Goal: Check status: Check status

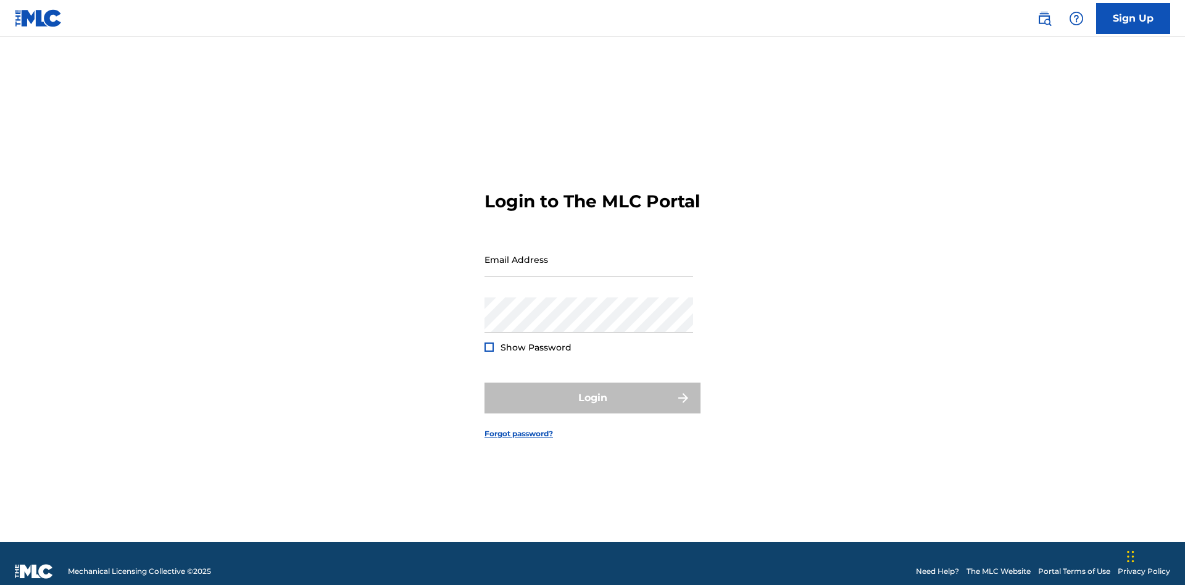
scroll to position [16, 0]
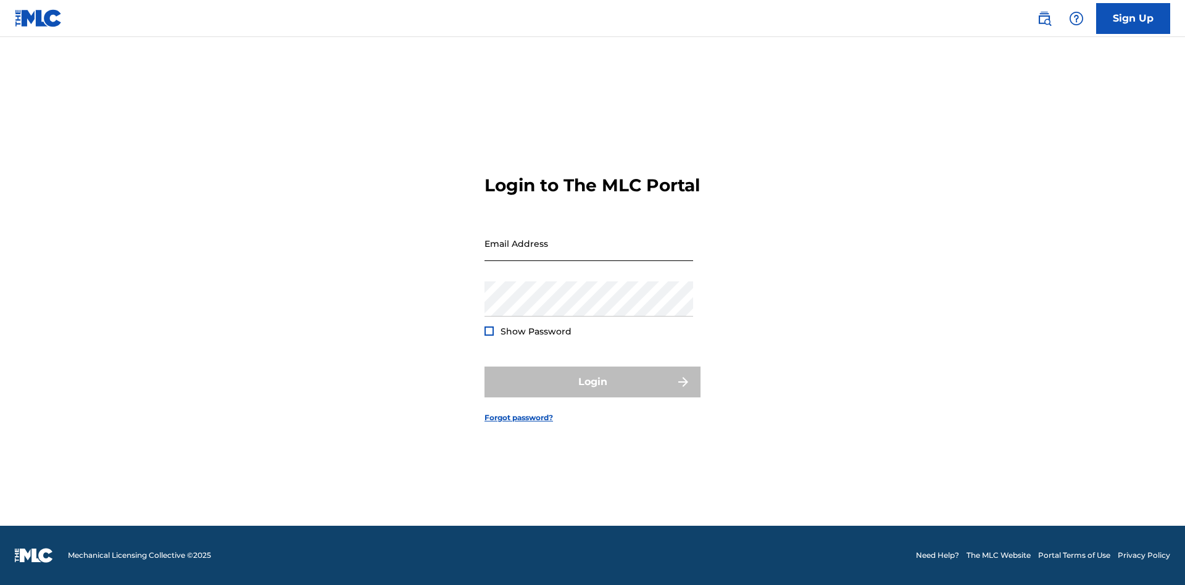
click at [589, 254] on input "Email Address" at bounding box center [588, 243] width 209 height 35
type input "Duke.McTesterson@gmail.com"
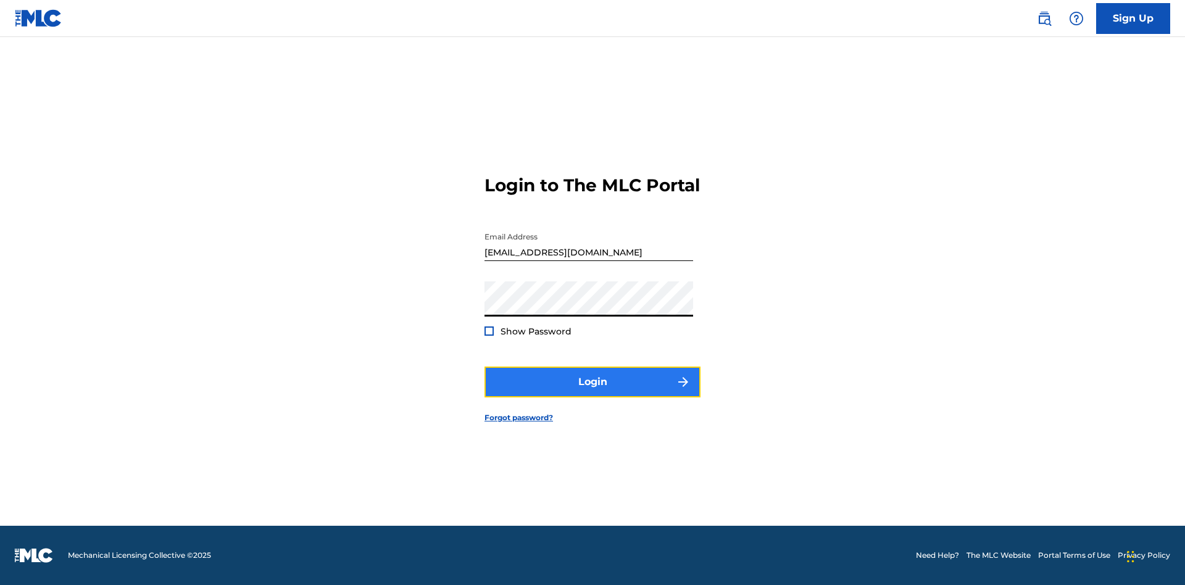
click at [592, 392] on button "Login" at bounding box center [592, 382] width 216 height 31
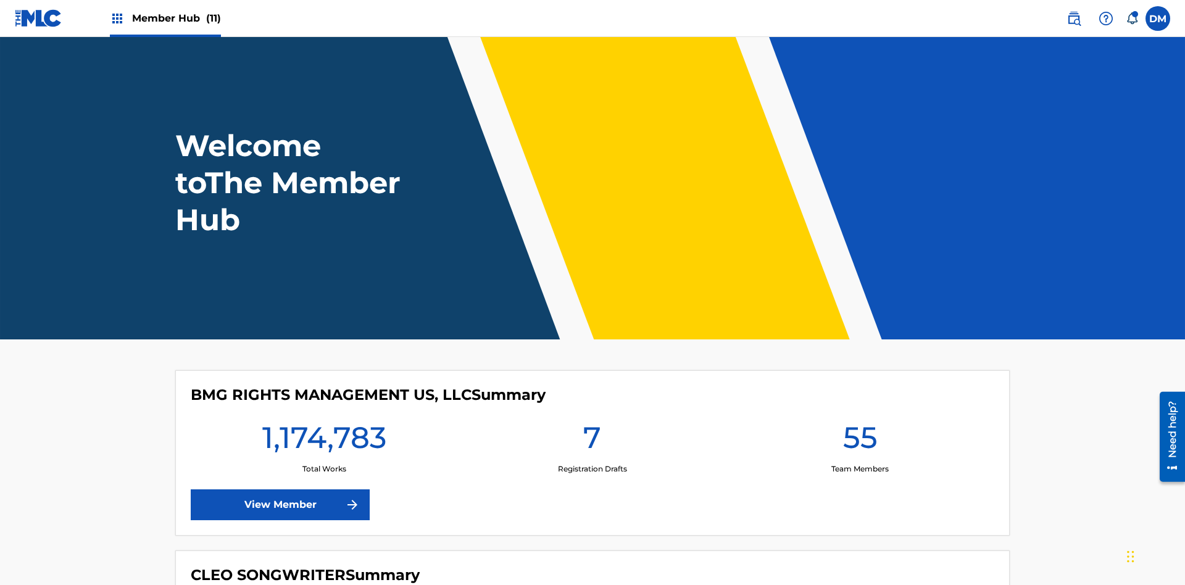
click at [176, 18] on span "Member Hub (11)" at bounding box center [176, 18] width 89 height 14
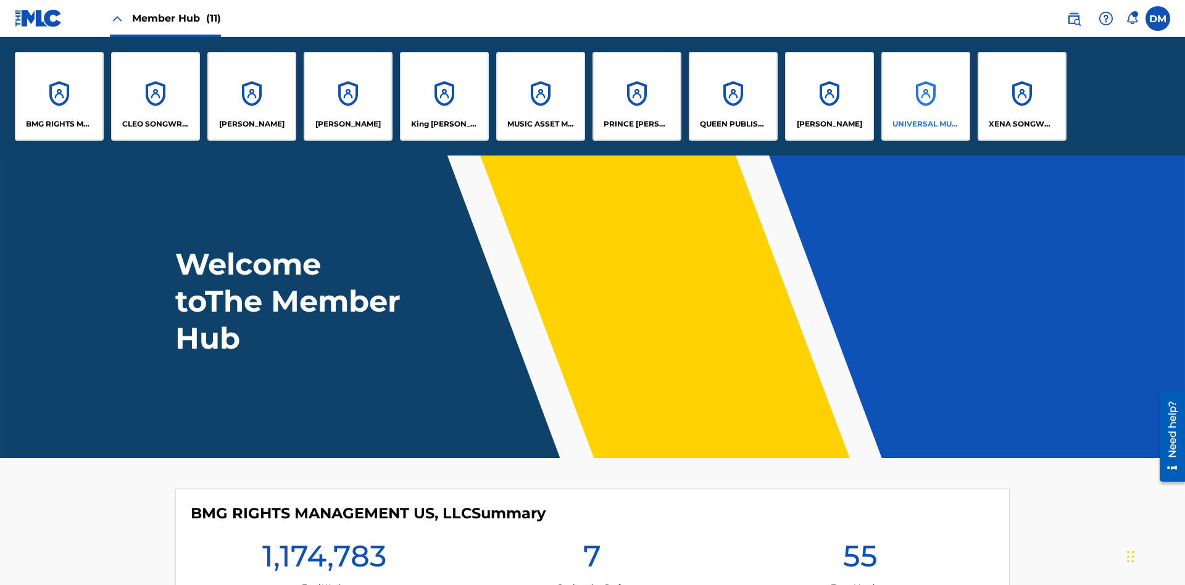
click at [925, 124] on p "UNIVERSAL MUSIC PUB GROUP" at bounding box center [925, 123] width 67 height 11
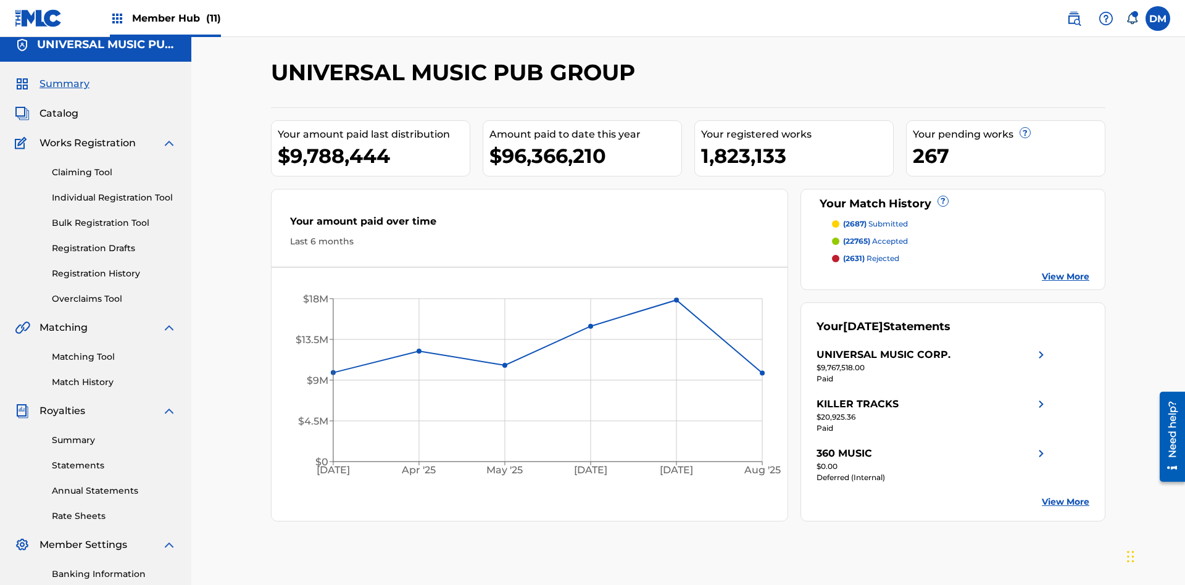
click at [64, 81] on span "Summary" at bounding box center [64, 84] width 50 height 15
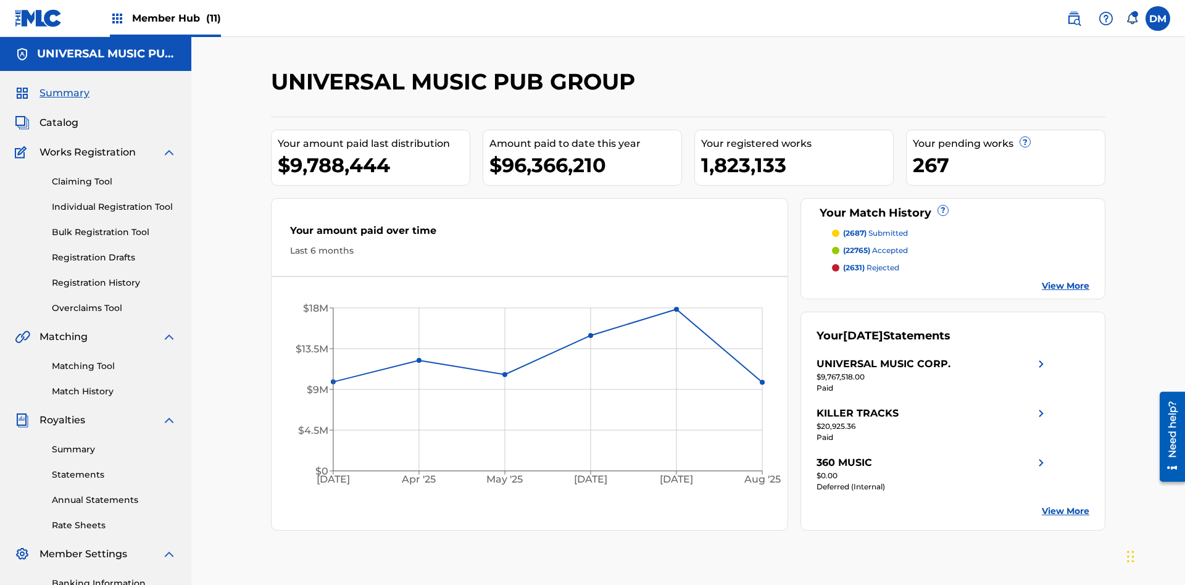
click at [854, 228] on span "(2687)" at bounding box center [854, 232] width 23 height 9
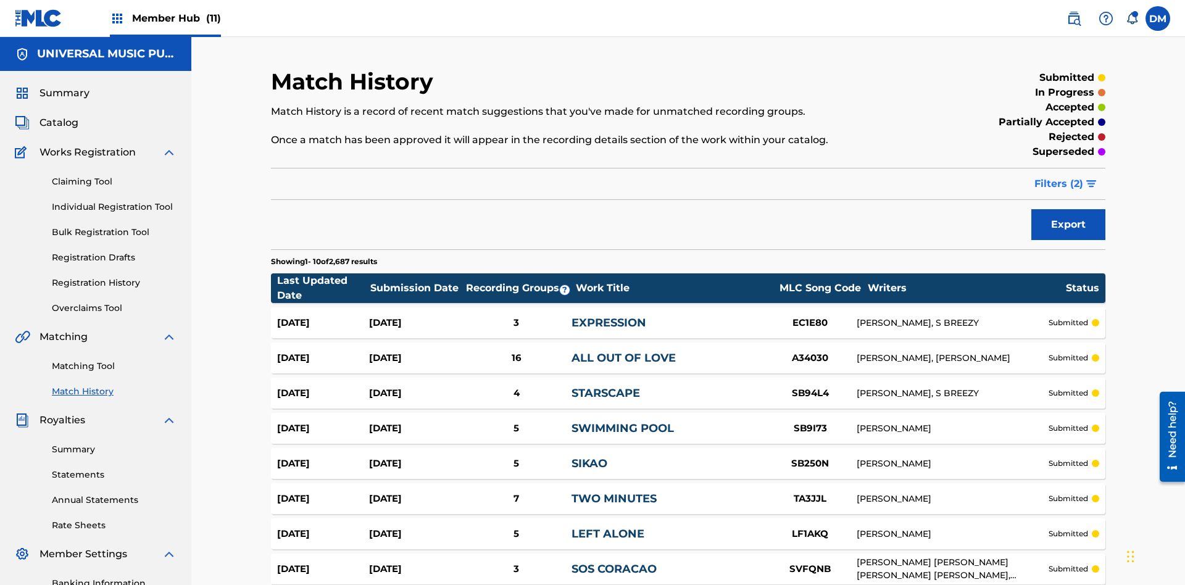
click at [1059, 176] on span "Filters ( 2 )" at bounding box center [1058, 183] width 49 height 15
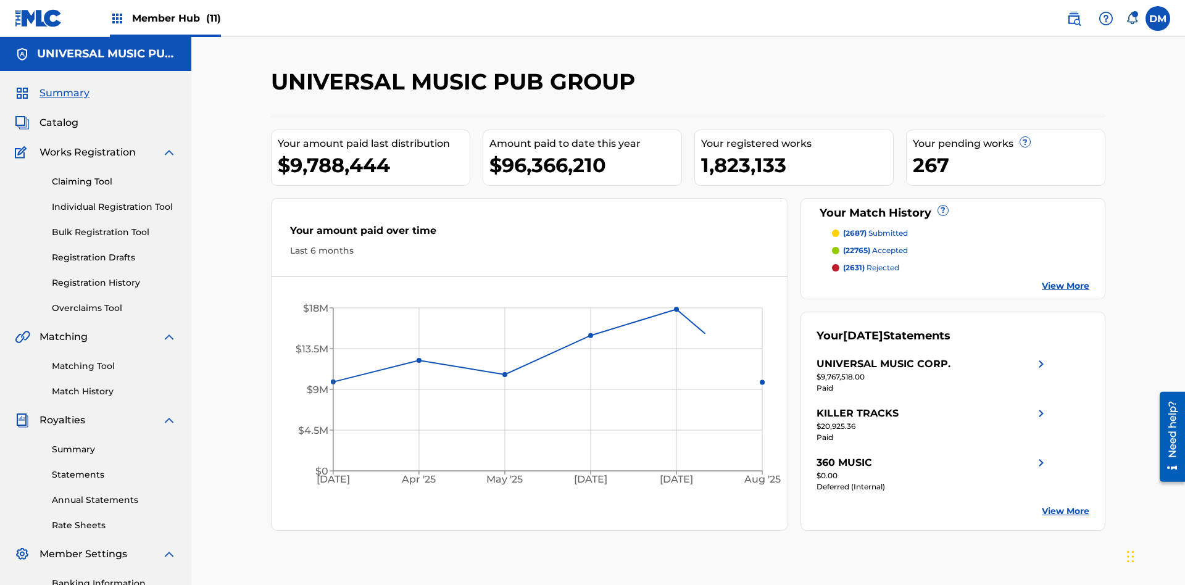
scroll to position [172, 0]
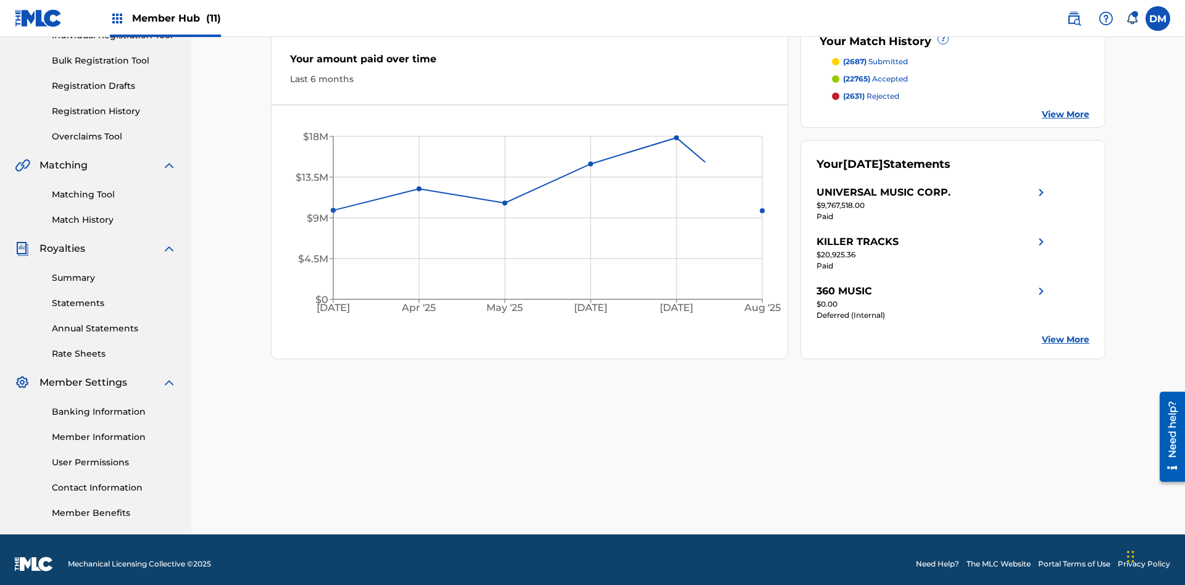
click at [856, 79] on span "(22765)" at bounding box center [856, 78] width 27 height 9
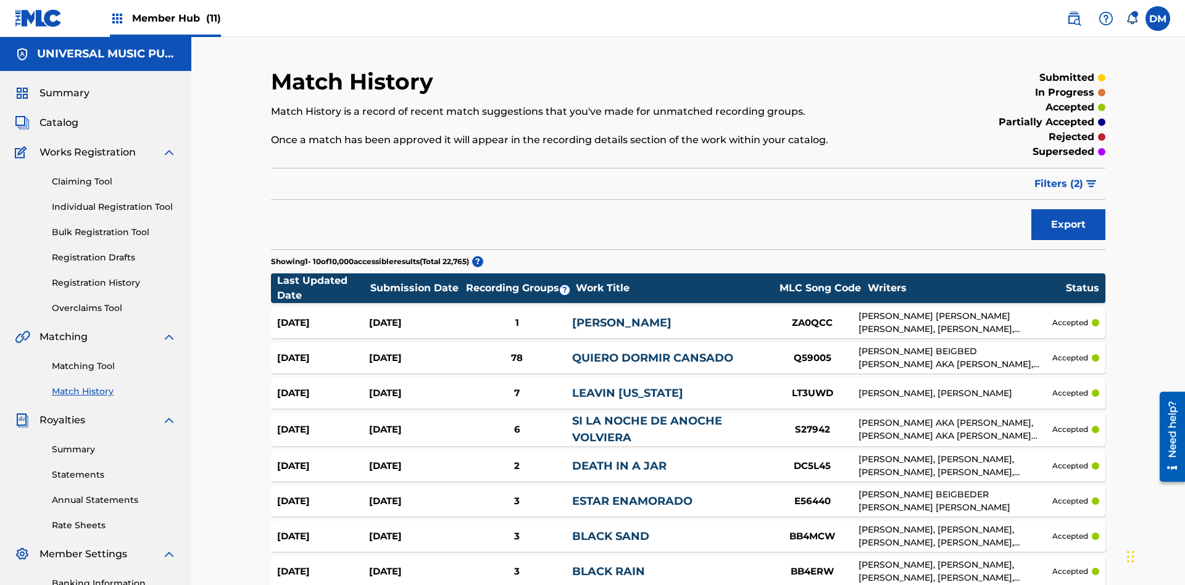
scroll to position [102, 0]
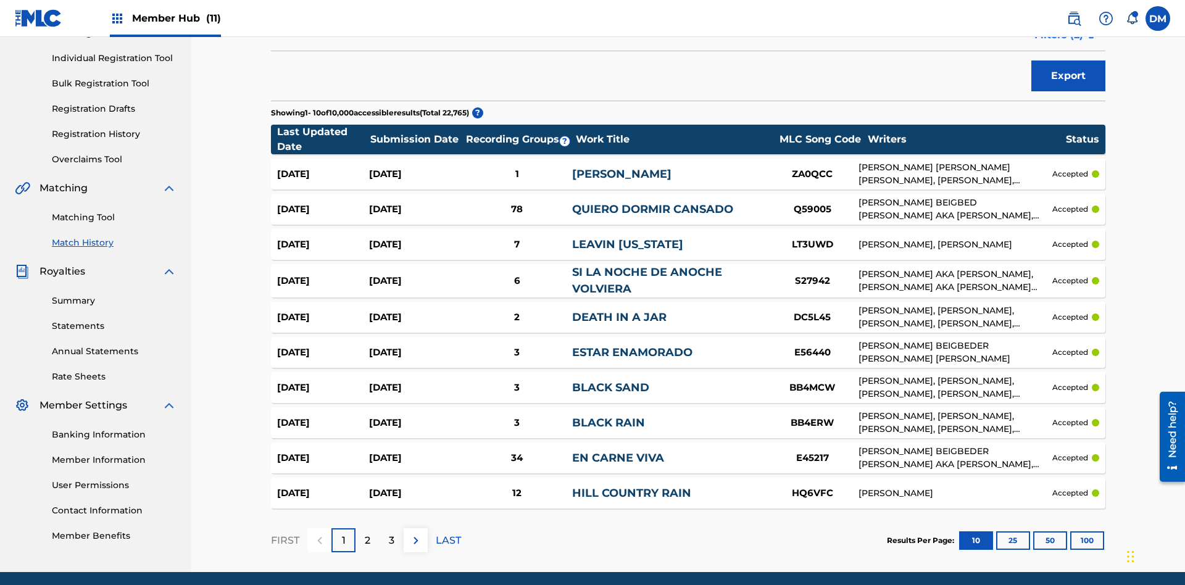
click at [1059, 43] on span "Filters ( 2 )" at bounding box center [1058, 35] width 49 height 15
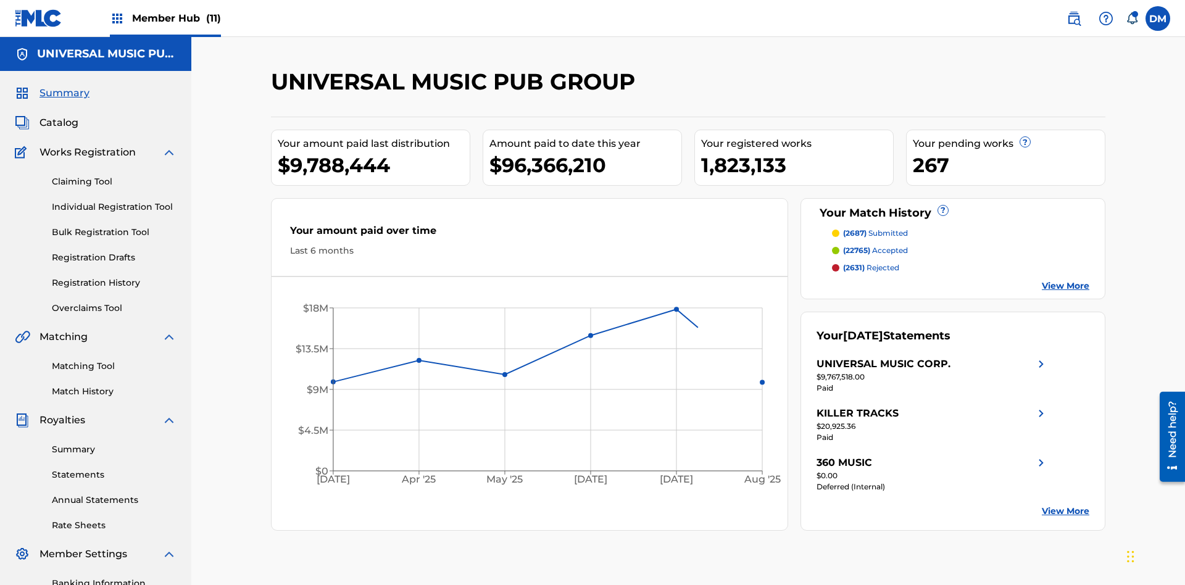
scroll to position [180, 0]
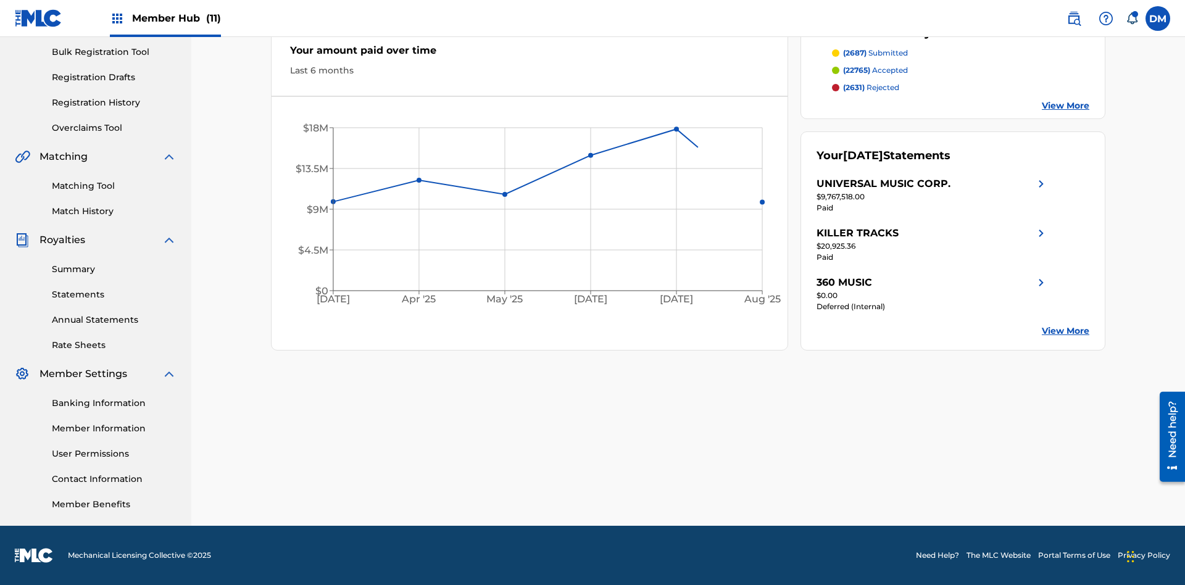
click at [853, 88] on span "(2631)" at bounding box center [854, 87] width 22 height 9
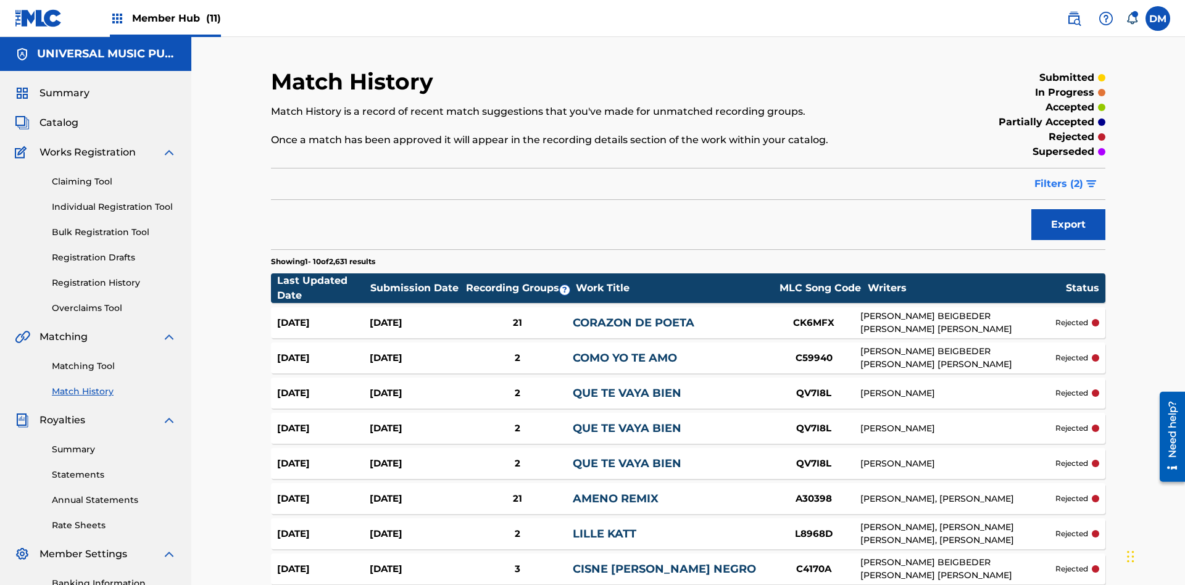
click at [1059, 176] on span "Filters ( 2 )" at bounding box center [1058, 183] width 49 height 15
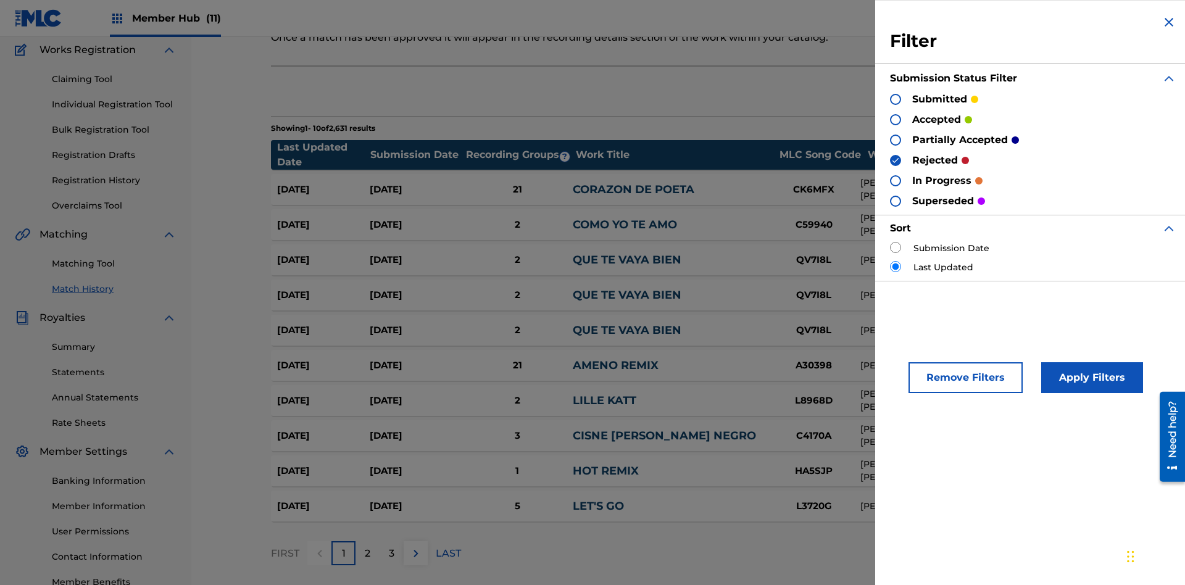
scroll to position [121, 0]
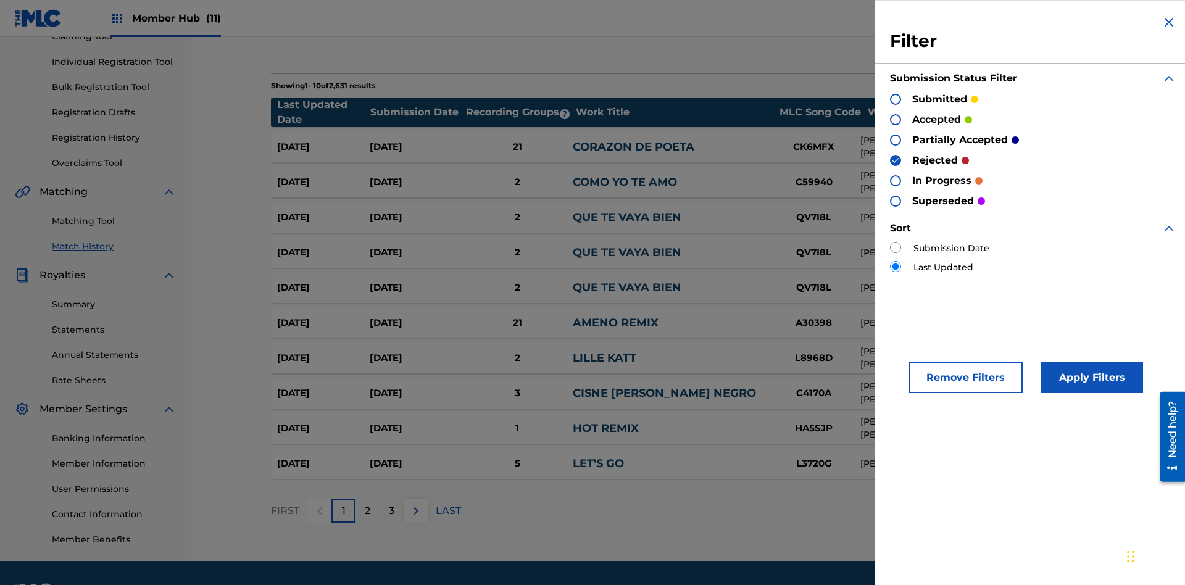
click at [1169, 22] on img at bounding box center [1168, 22] width 15 height 15
